Goal: Task Accomplishment & Management: Manage account settings

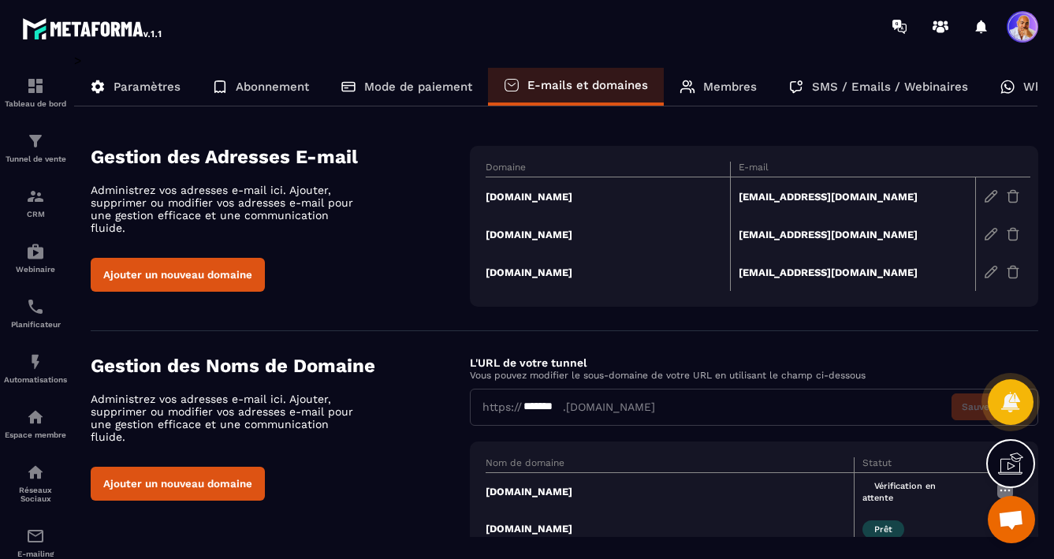
scroll to position [8156, 0]
click at [207, 266] on button "Ajouter un nouveau domaine" at bounding box center [178, 275] width 174 height 34
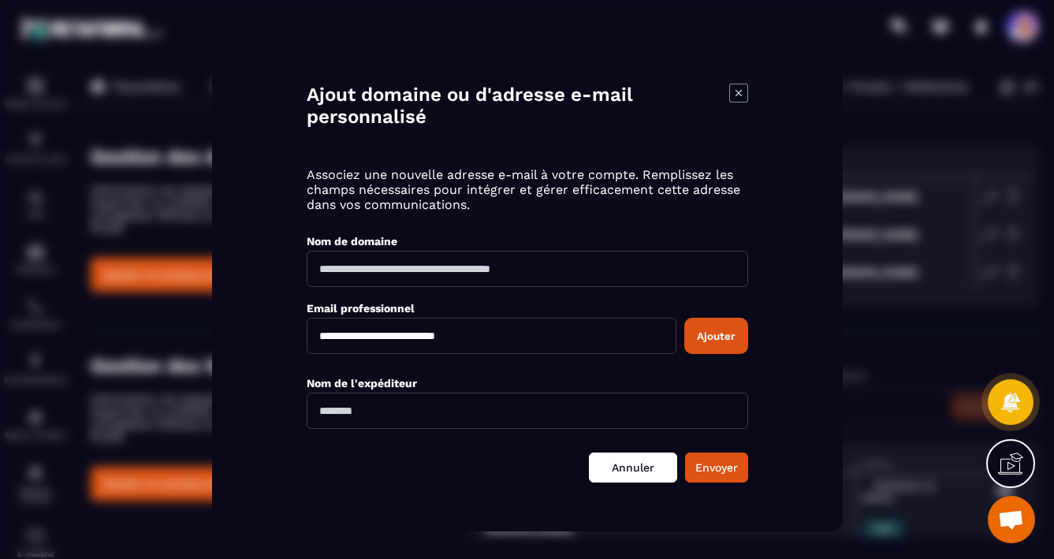
click at [643, 464] on link "Annuler" at bounding box center [633, 467] width 88 height 30
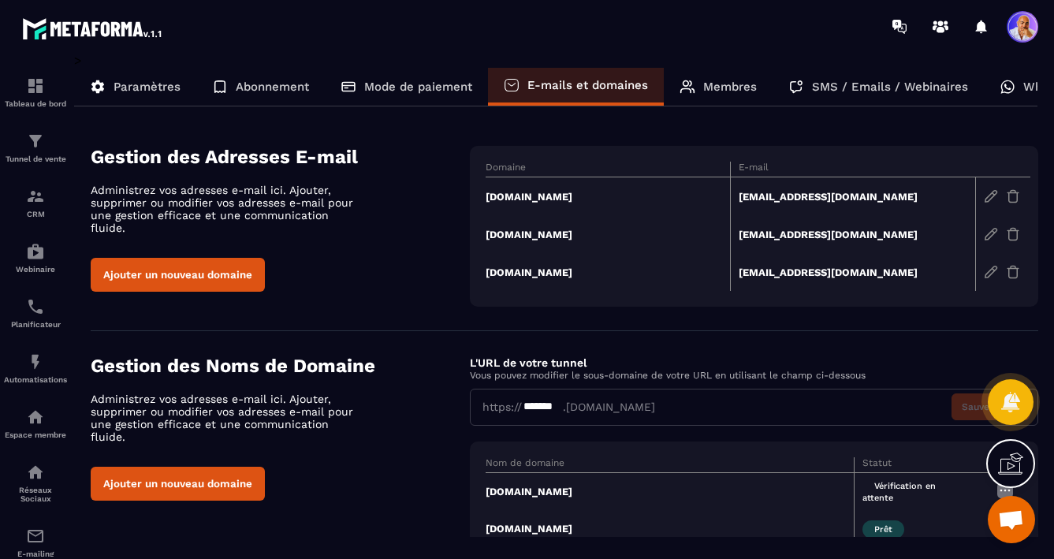
click at [514, 492] on td "[DOMAIN_NAME]" at bounding box center [670, 491] width 369 height 38
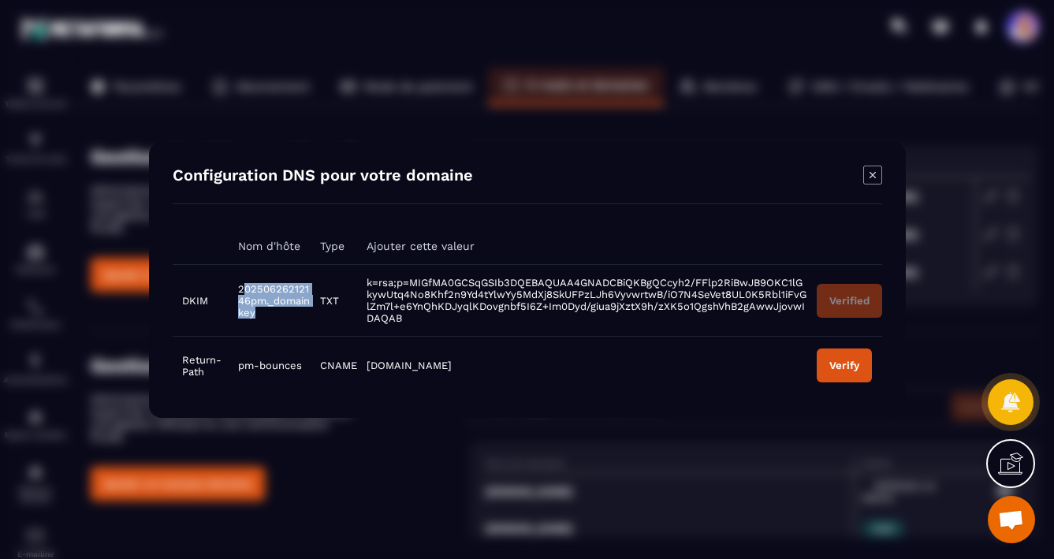
drag, startPoint x: 266, startPoint y: 315, endPoint x: 240, endPoint y: 287, distance: 38.5
click at [240, 287] on td "20250626212146pm._domainkey" at bounding box center [269, 300] width 82 height 72
drag, startPoint x: 237, startPoint y: 286, endPoint x: 261, endPoint y: 314, distance: 36.3
click at [261, 314] on td "20250626212146pm._domainkey" at bounding box center [269, 300] width 82 height 72
copy span "20250626212146pm._domainkey"
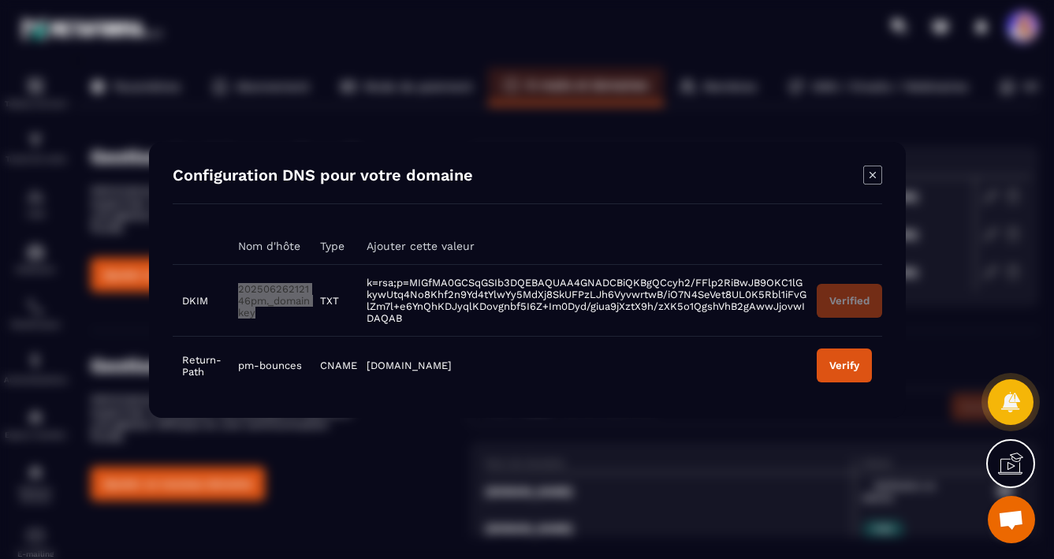
copy span "20250626212146pm._domainkey"
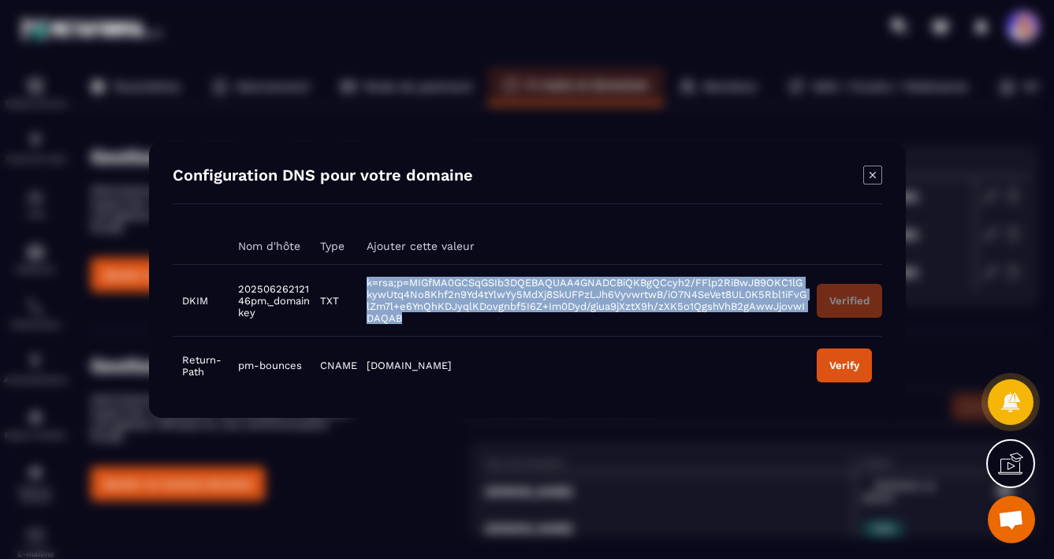
drag, startPoint x: 399, startPoint y: 320, endPoint x: 357, endPoint y: 281, distance: 57.4
click at [357, 281] on td "k=rsa;p=MIGfMA0GCSqGSIb3DQEBAQUAA4GNADCBiQKBgQCcyh2/FFlp2RiBwJB9OKC1lGkywUtq4No…" at bounding box center [581, 300] width 450 height 72
copy span "k=rsa;p=MIGfMA0GCSqGSIb3DQEBAQUAA4GNADCBiQKBgQCcyh2/FFlp2RiBwJB9OKC1lGkywUtq4No…"
click at [870, 174] on icon "Modal window" at bounding box center [872, 175] width 19 height 19
